Goal: Transaction & Acquisition: Register for event/course

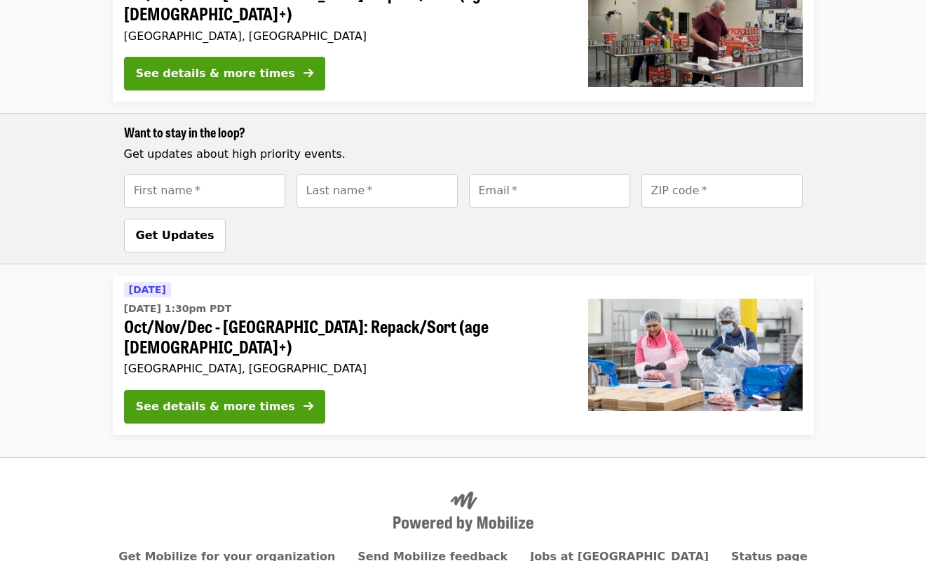
scroll to position [570, 0]
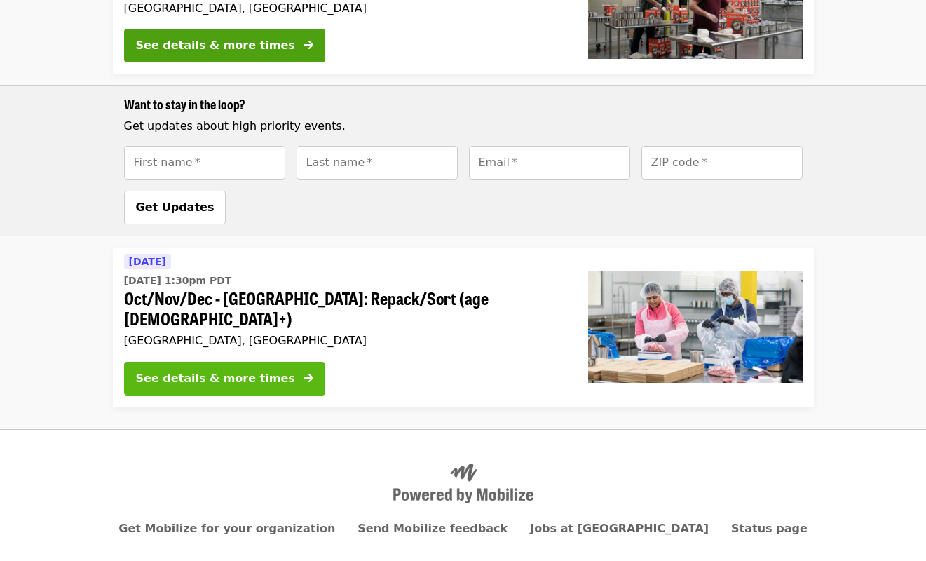
click at [233, 370] on div "See details & more times" at bounding box center [215, 378] width 159 height 17
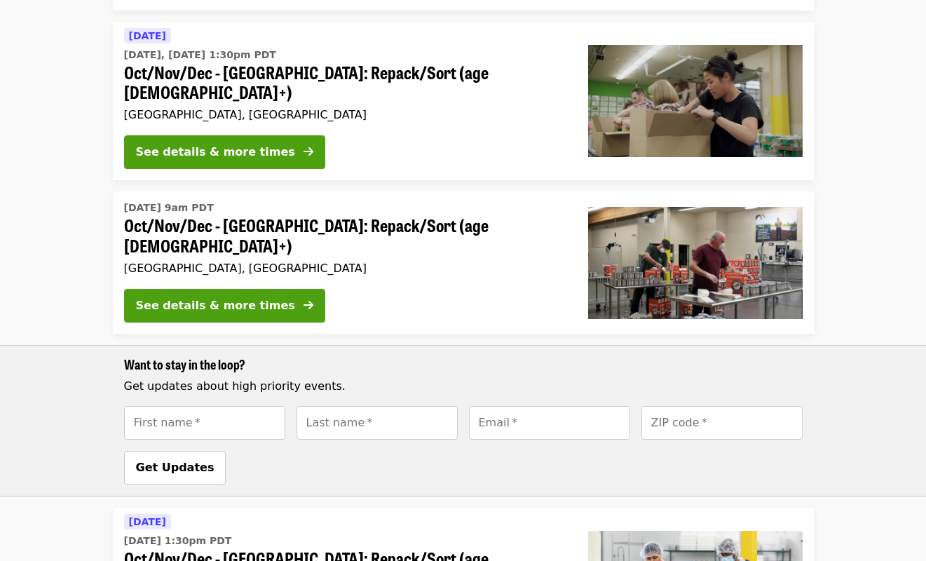
scroll to position [308, 0]
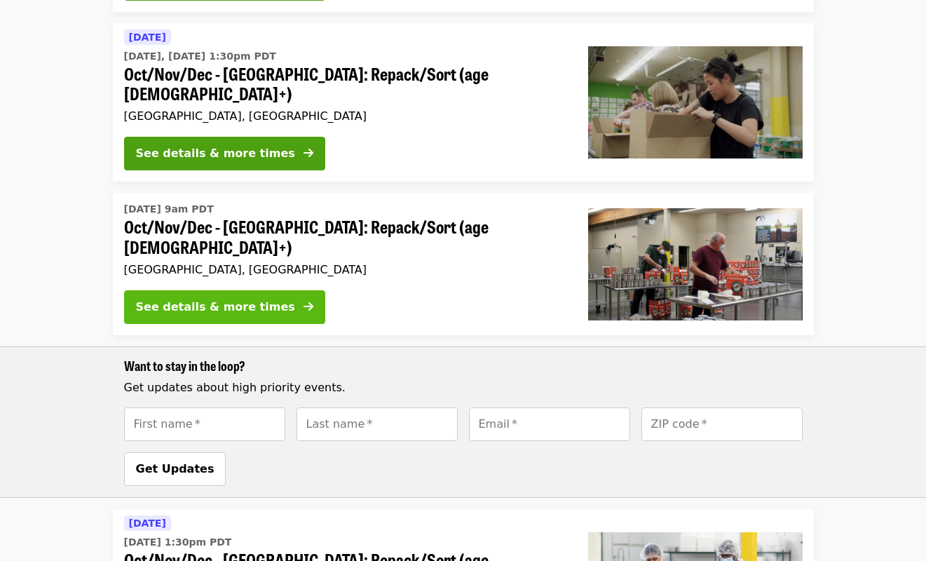
click at [250, 299] on div "See details & more times" at bounding box center [215, 307] width 159 height 17
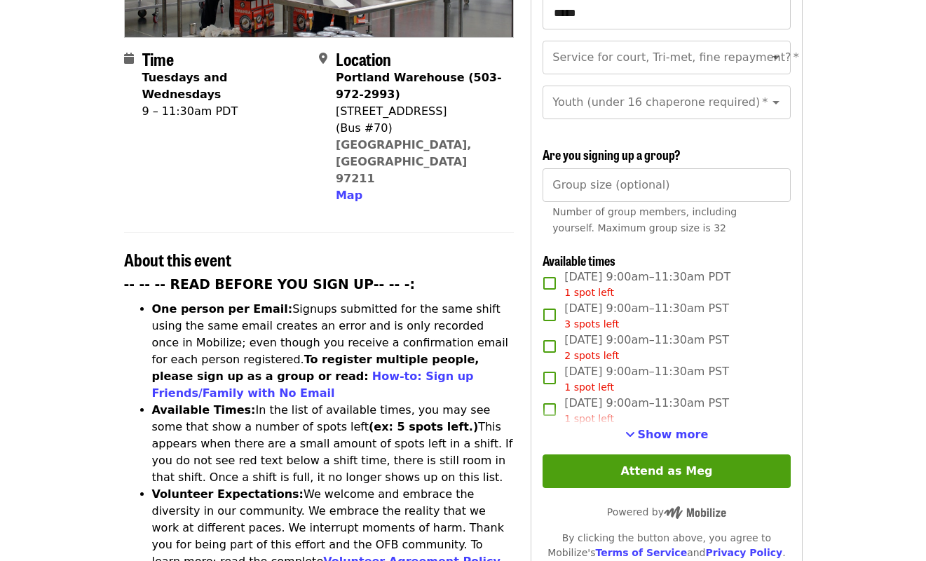
scroll to position [347, 0]
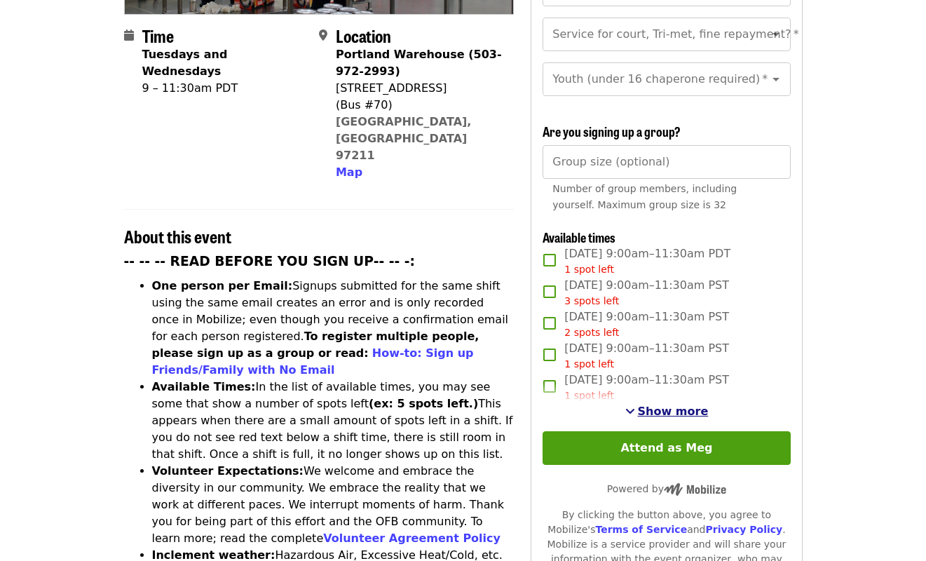
click at [671, 404] on span "Show more" at bounding box center [673, 410] width 71 height 13
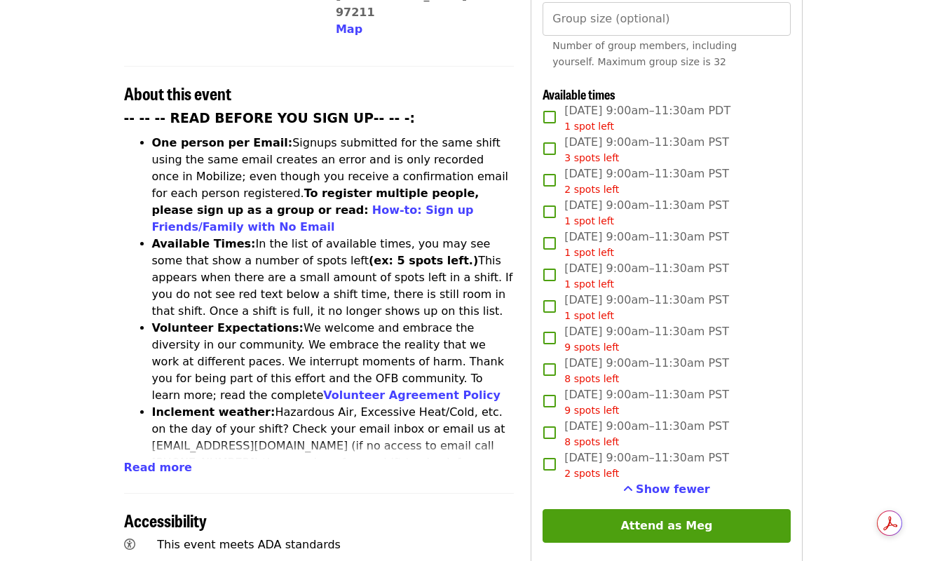
scroll to position [543, 0]
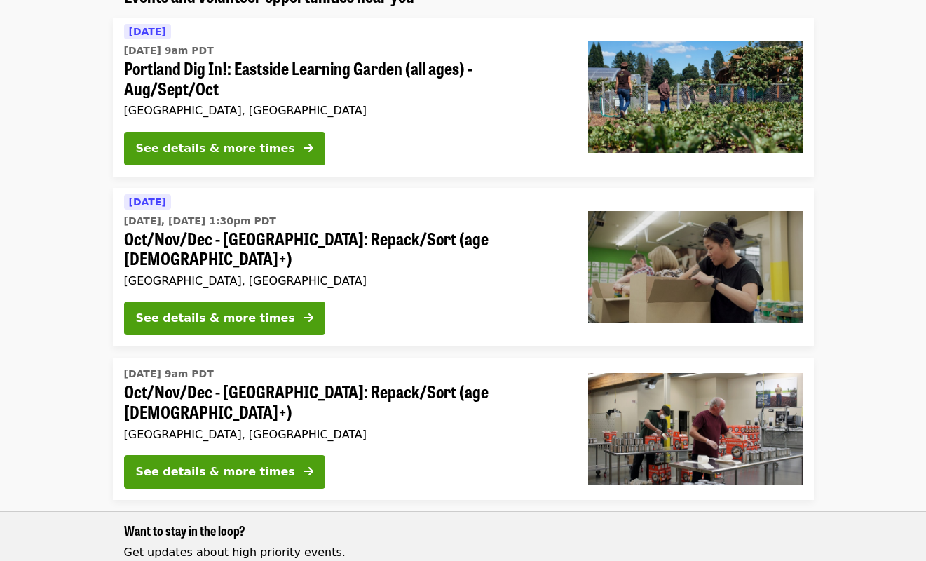
scroll to position [166, 0]
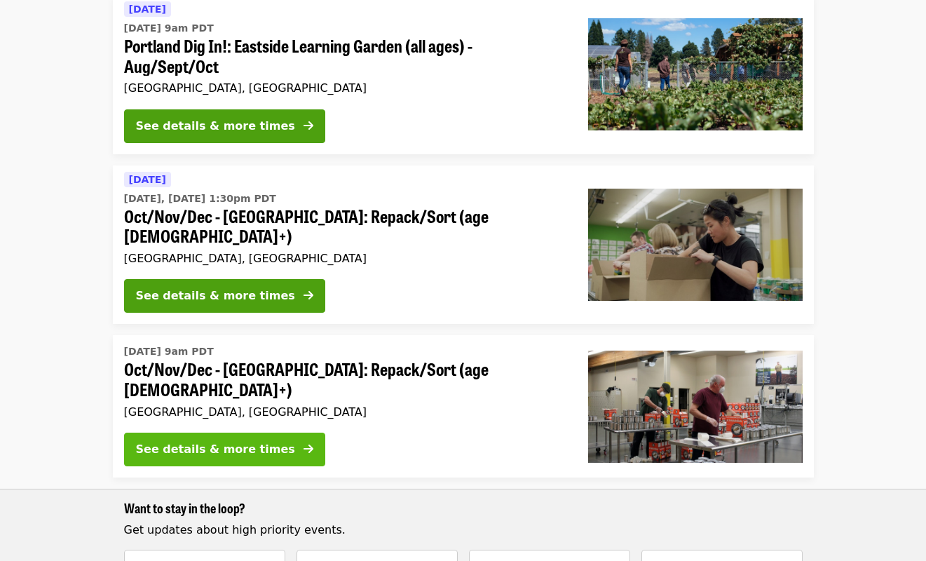
click at [226, 441] on div "See details & more times" at bounding box center [215, 449] width 159 height 17
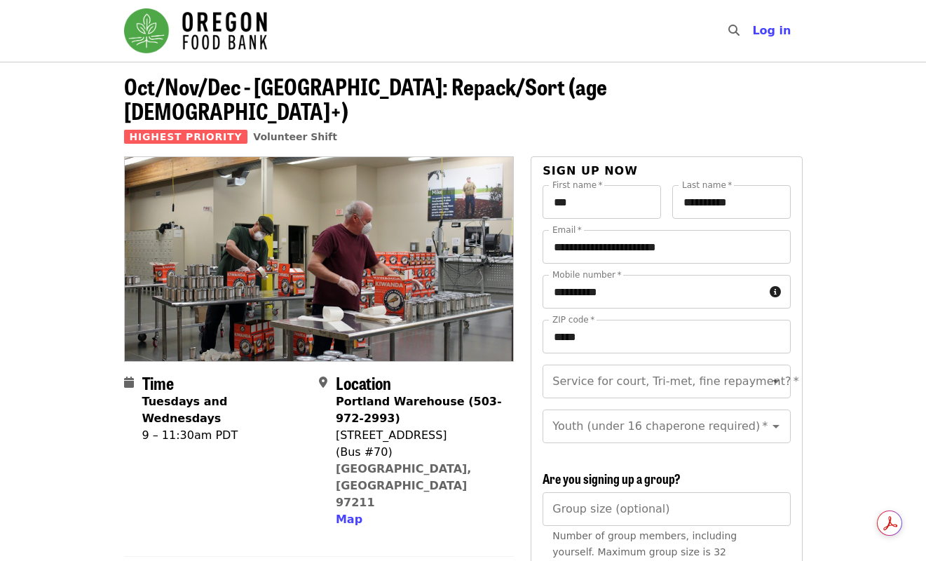
scroll to position [287, 0]
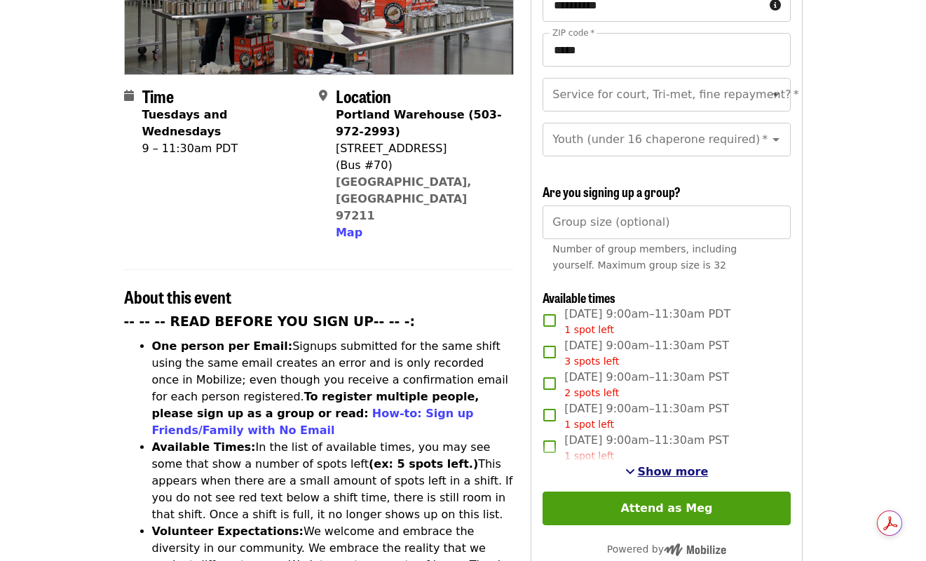
click at [655, 465] on span "Show more" at bounding box center [673, 471] width 71 height 13
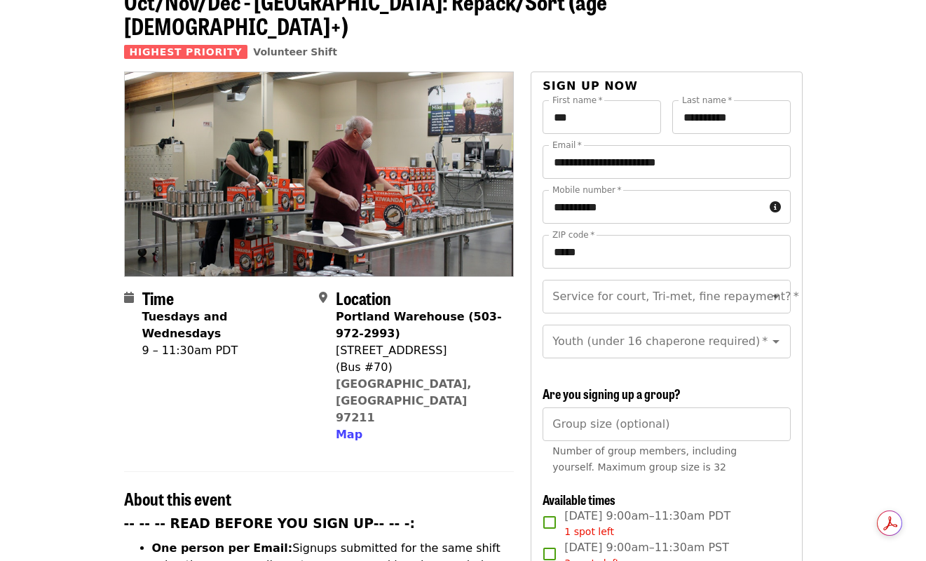
scroll to position [0, 0]
